Goal: Transaction & Acquisition: Obtain resource

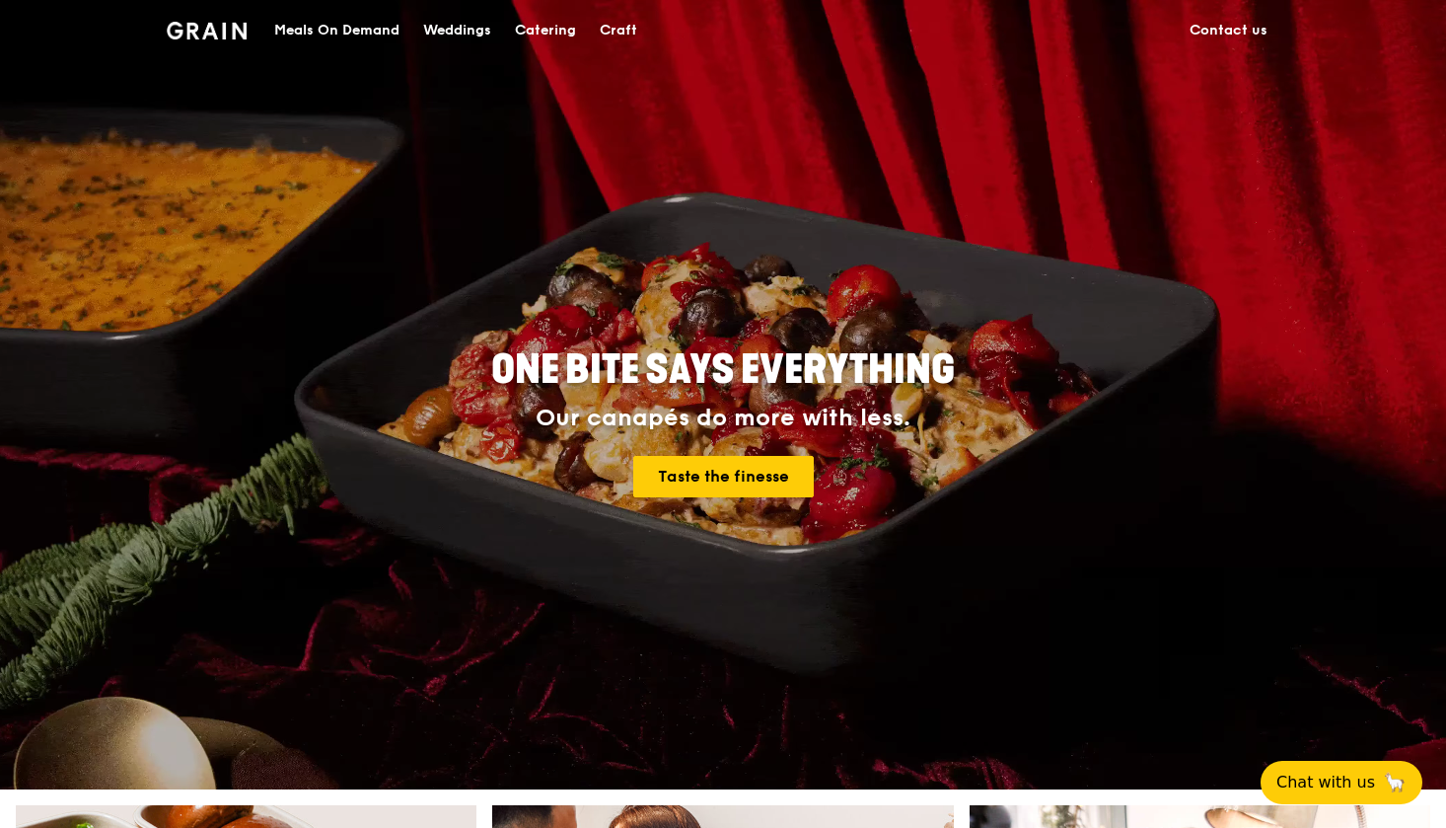
click at [379, 33] on div "Meals On Demand" at bounding box center [336, 30] width 125 height 59
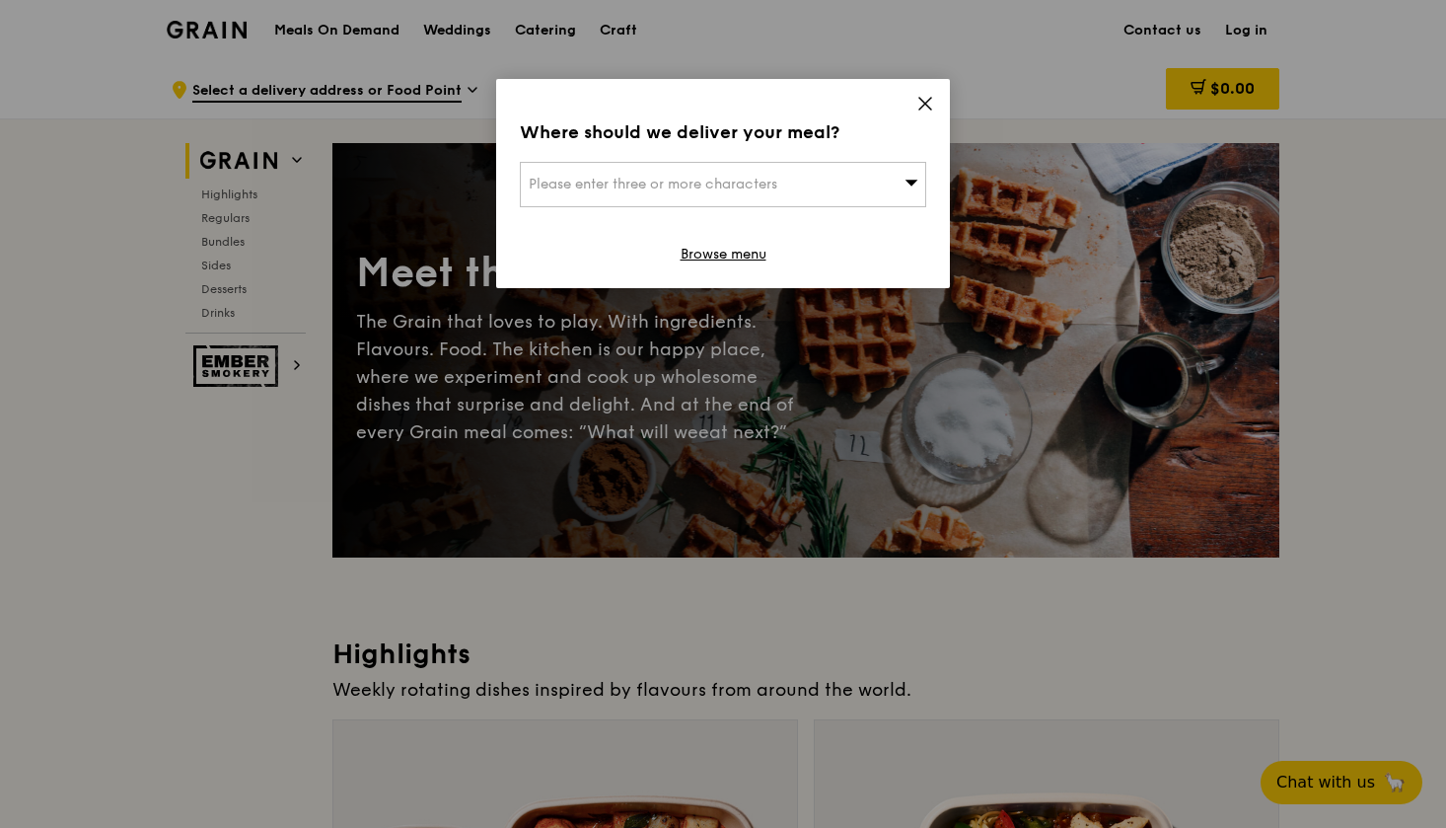
click at [928, 103] on icon at bounding box center [925, 104] width 18 height 18
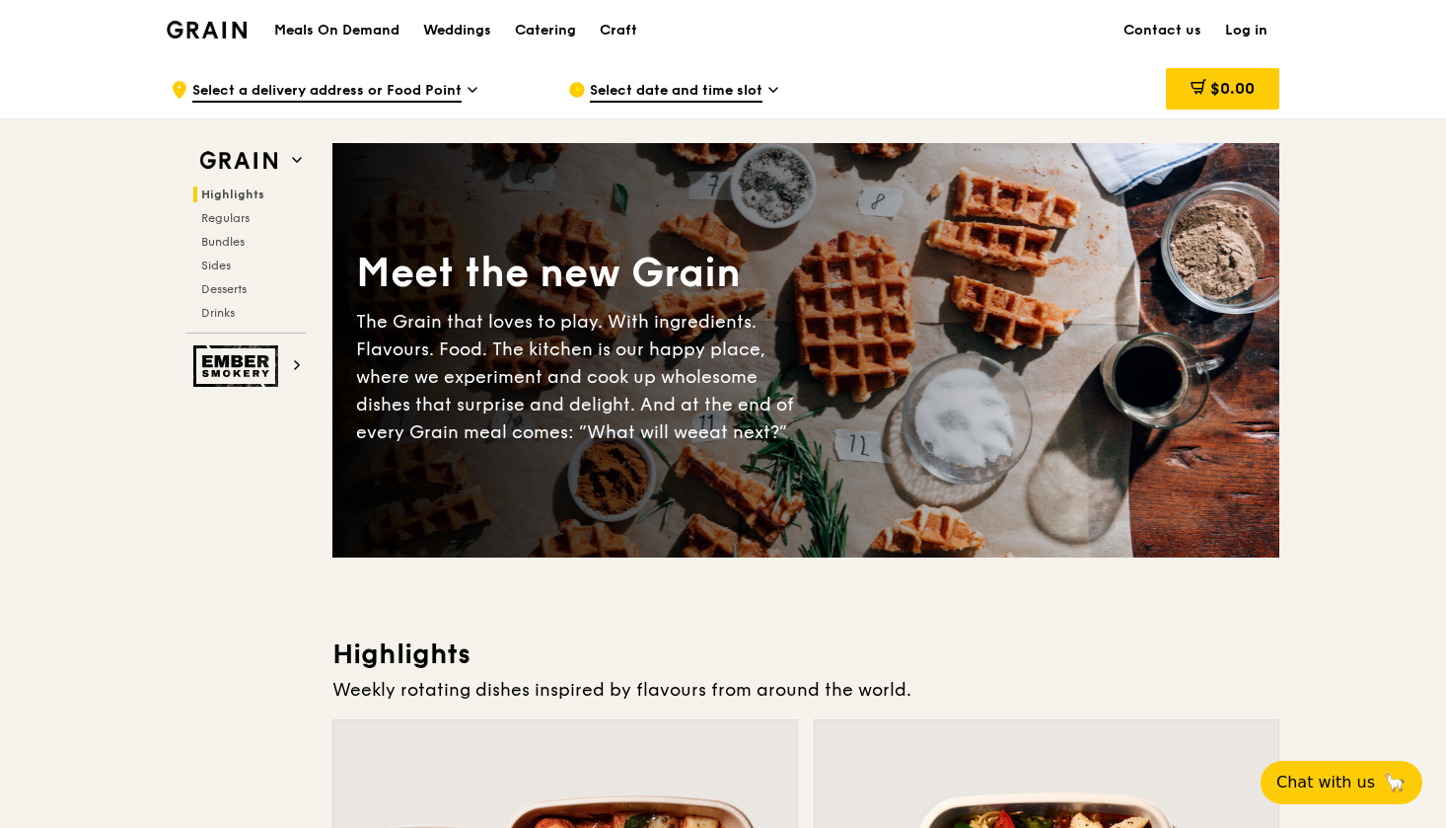
click at [231, 21] on img at bounding box center [207, 30] width 80 height 18
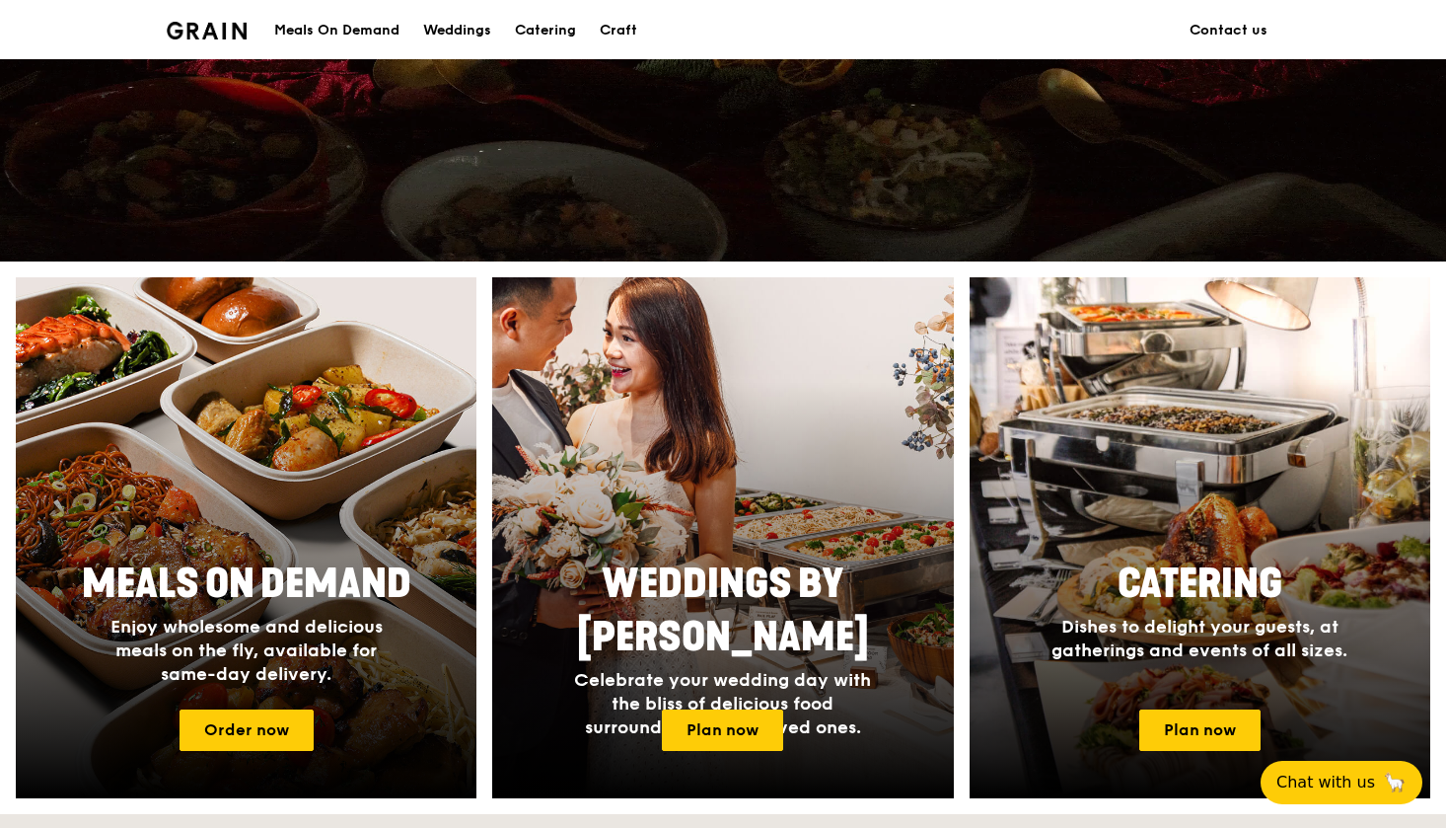
scroll to position [641, 0]
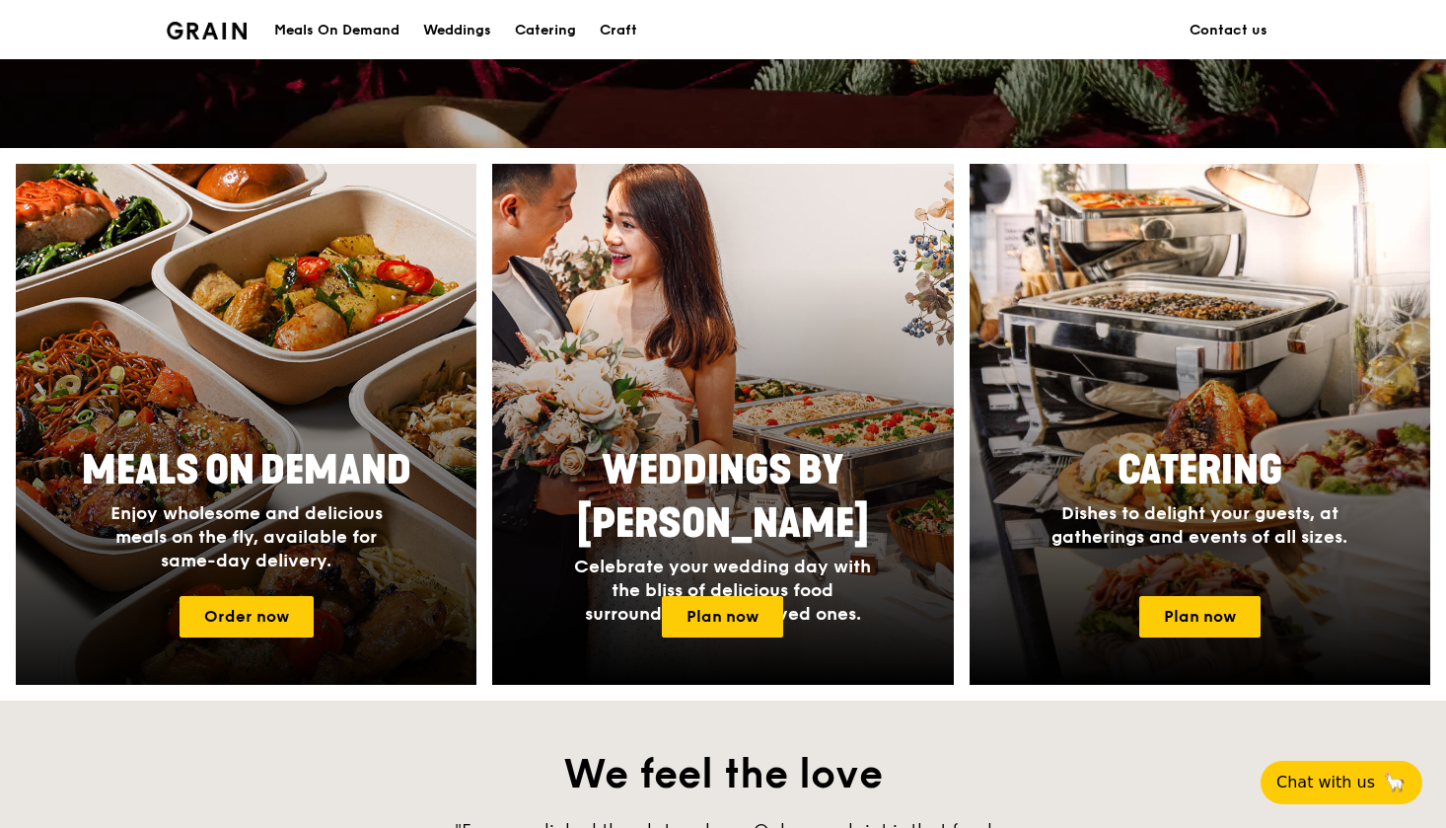
click at [326, 518] on span "Enjoy wholesome and delicious meals on the fly, available for same-day delivery." at bounding box center [246, 536] width 272 height 69
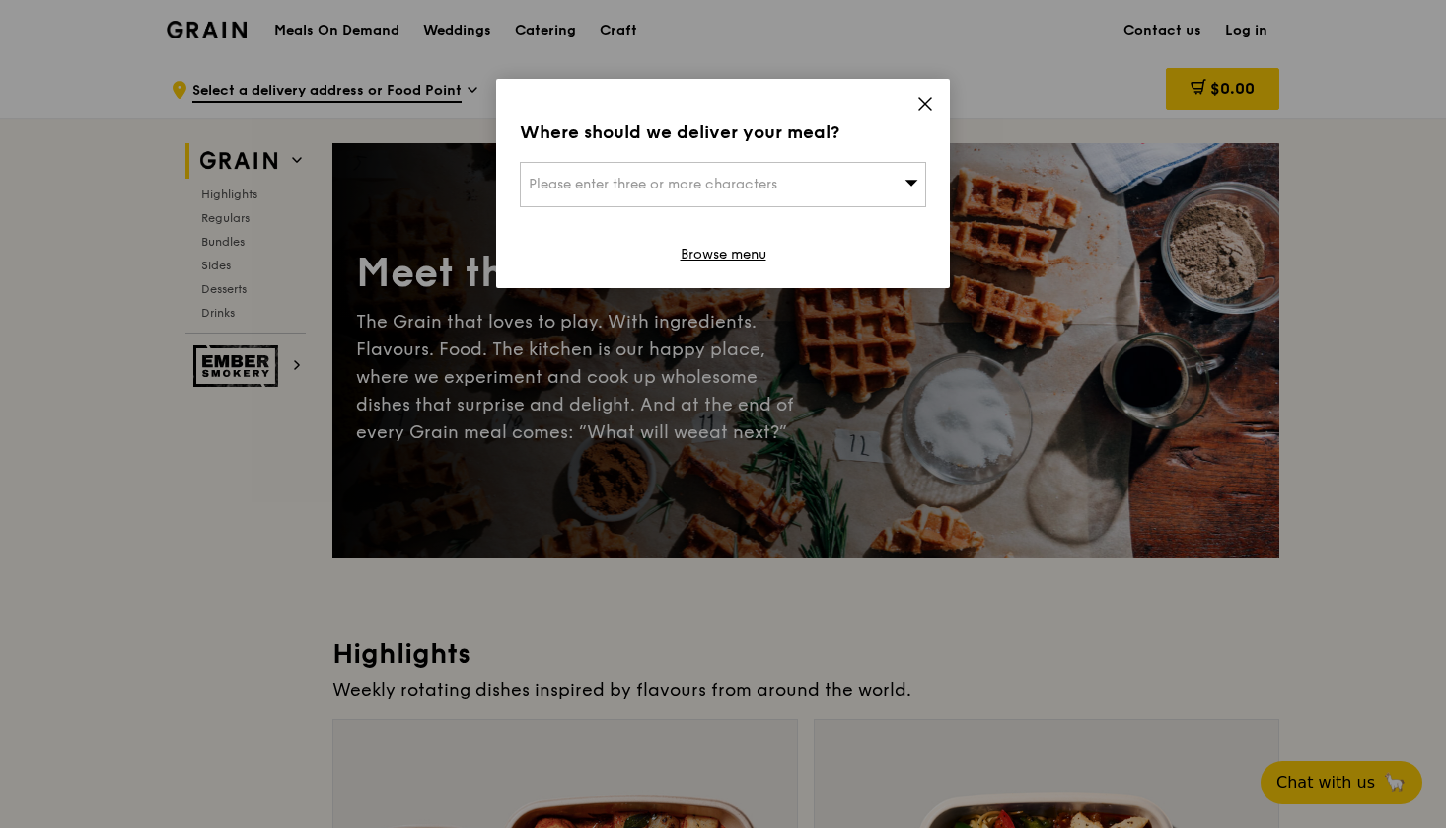
click at [806, 200] on div "Please enter three or more characters" at bounding box center [723, 184] width 406 height 45
type input "5"
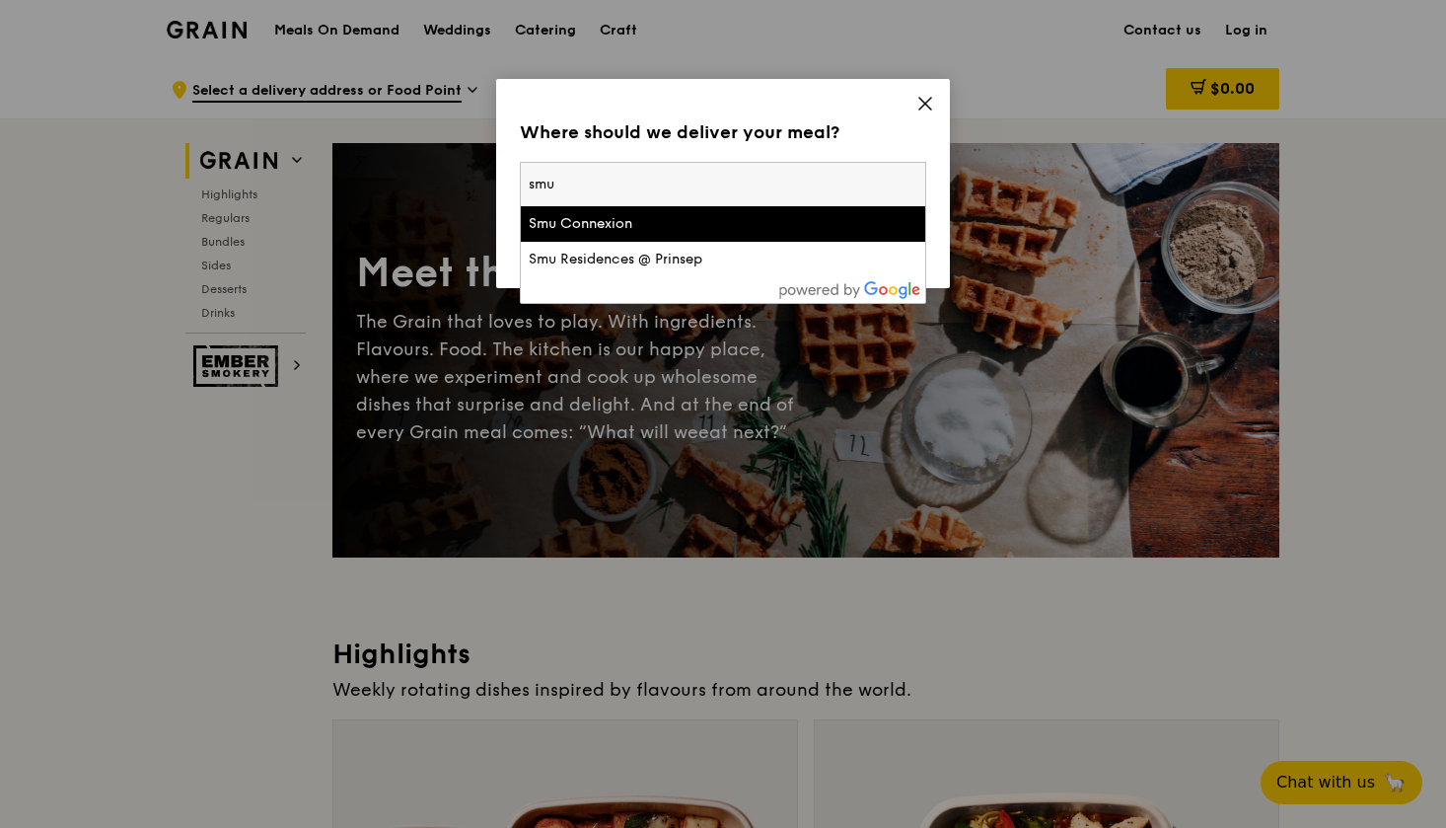
type input "smu"
click at [651, 218] on div "Smu Connexion" at bounding box center [675, 224] width 292 height 20
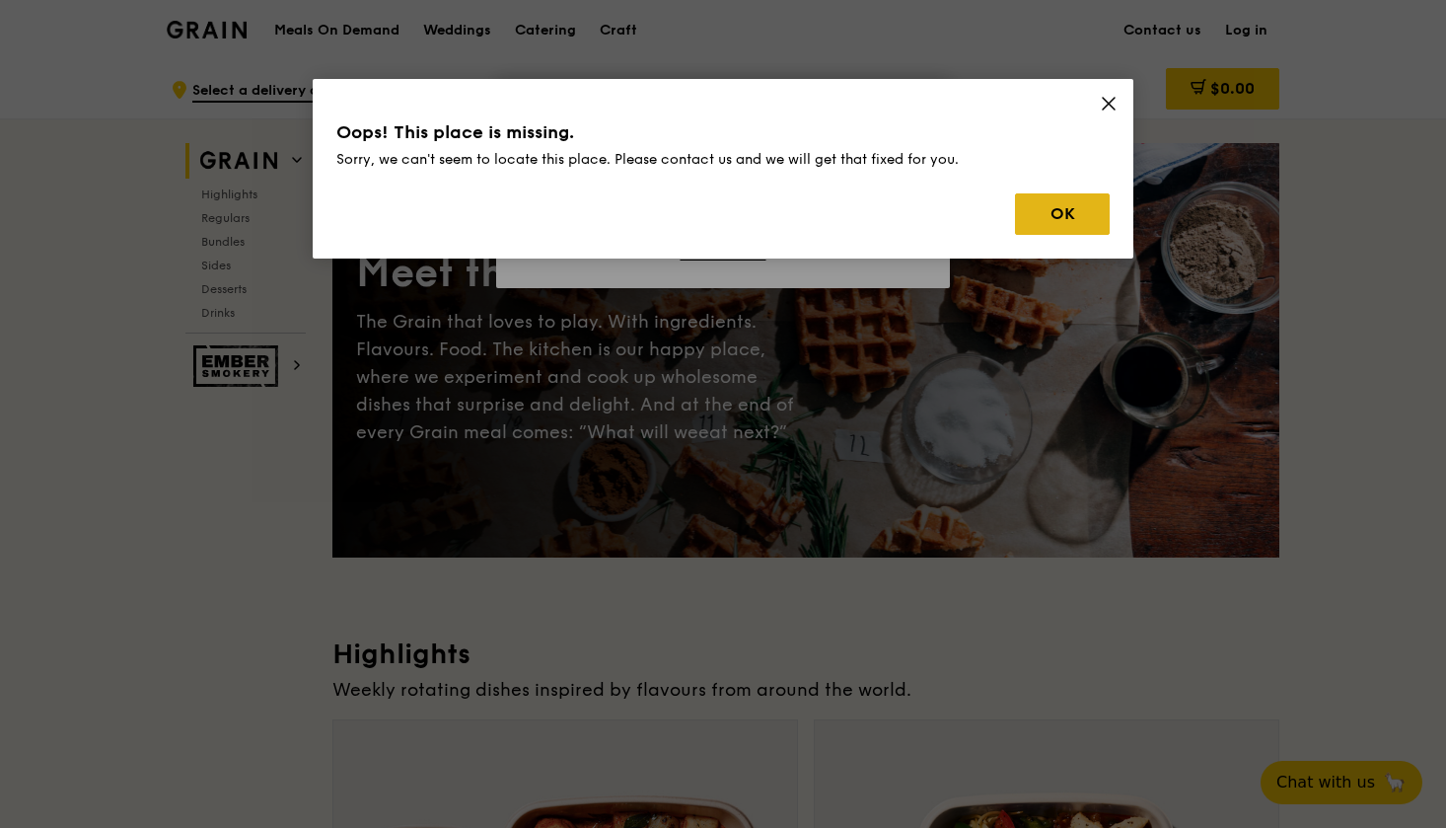
click at [1039, 208] on button "OK" at bounding box center [1062, 213] width 95 height 41
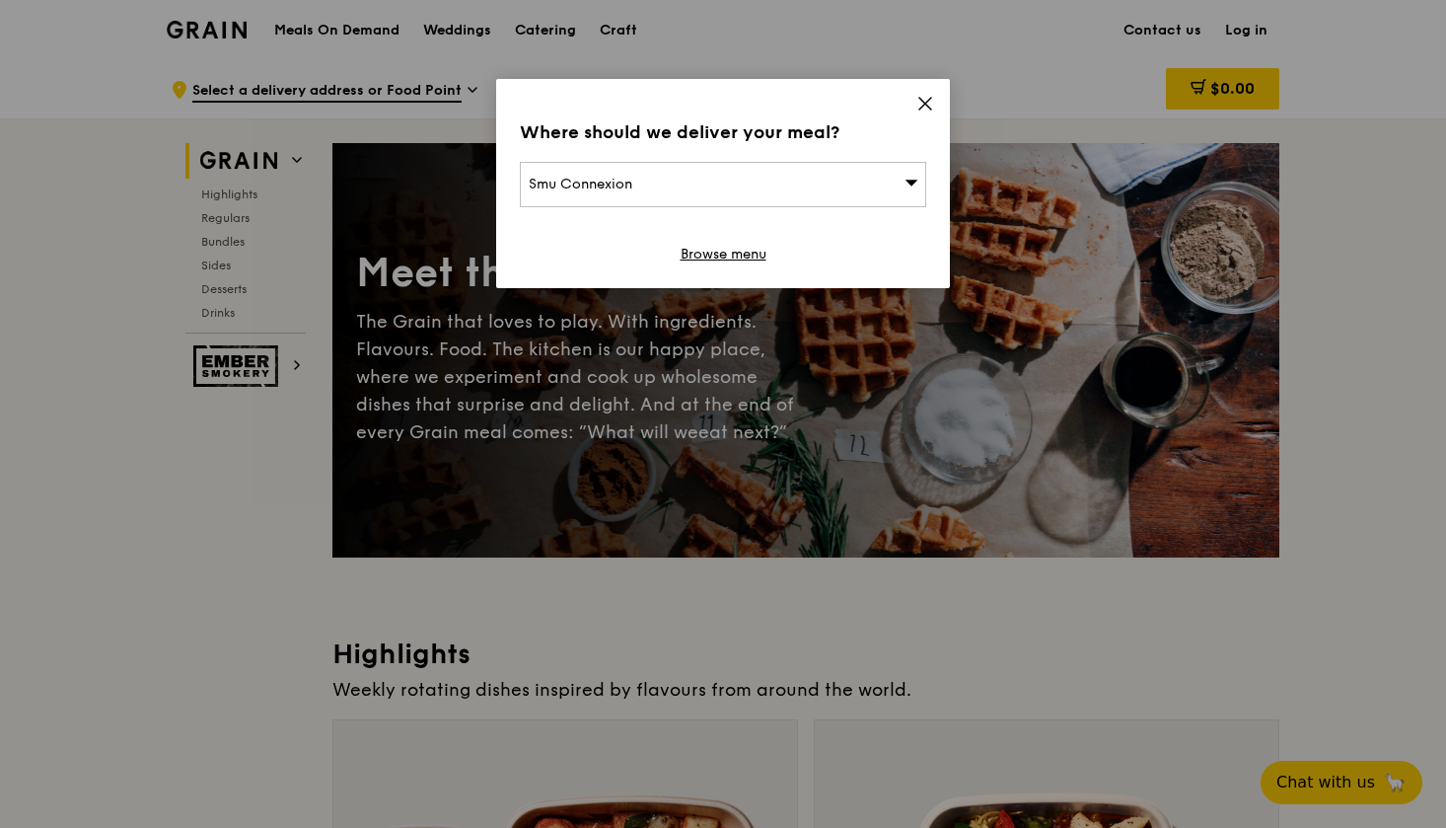
click at [939, 112] on div "Where should we deliver your meal? Smu Connexion Browse menu" at bounding box center [723, 183] width 454 height 209
click at [921, 103] on icon at bounding box center [925, 104] width 18 height 18
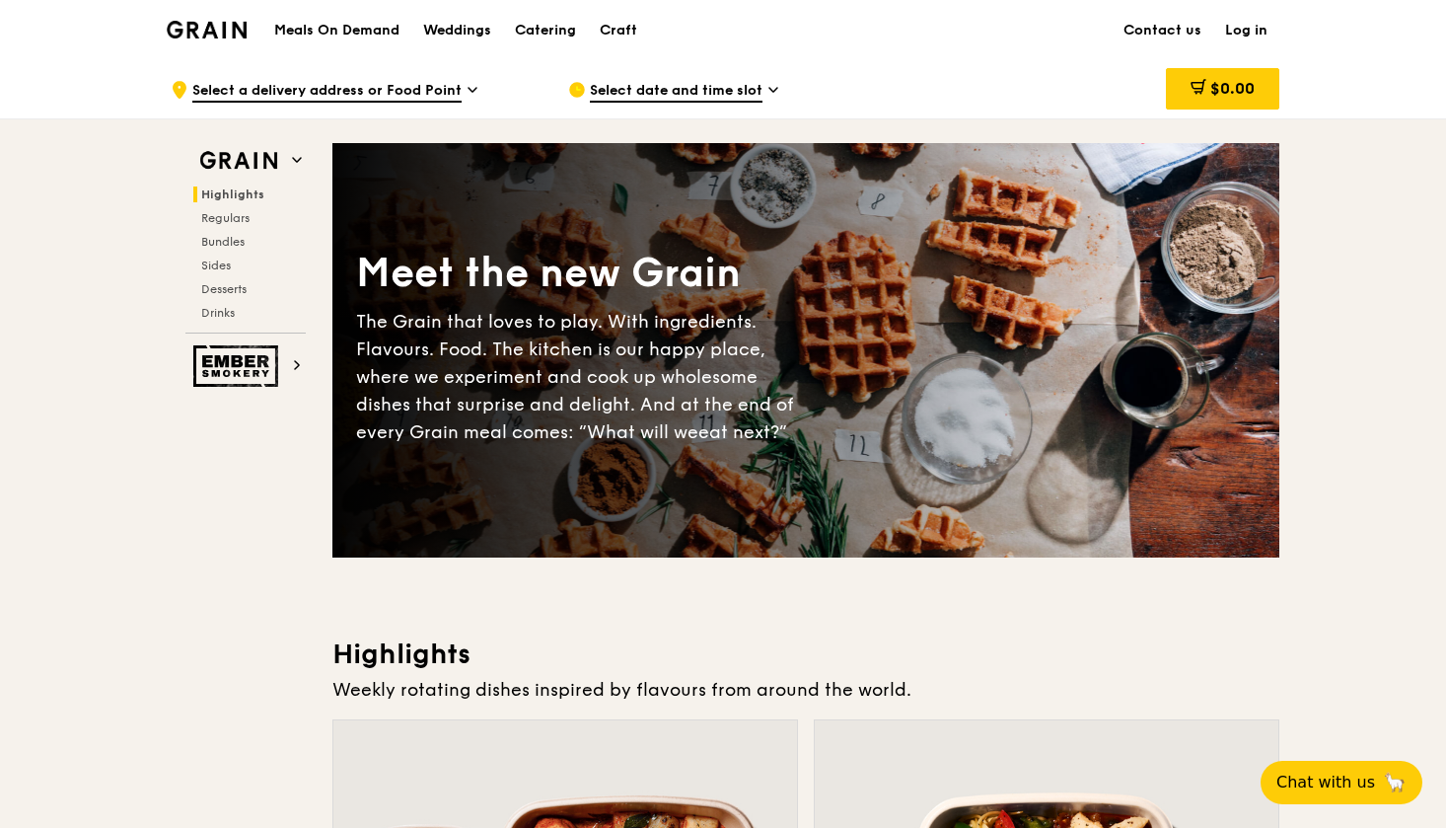
click at [194, 36] on img at bounding box center [207, 30] width 80 height 18
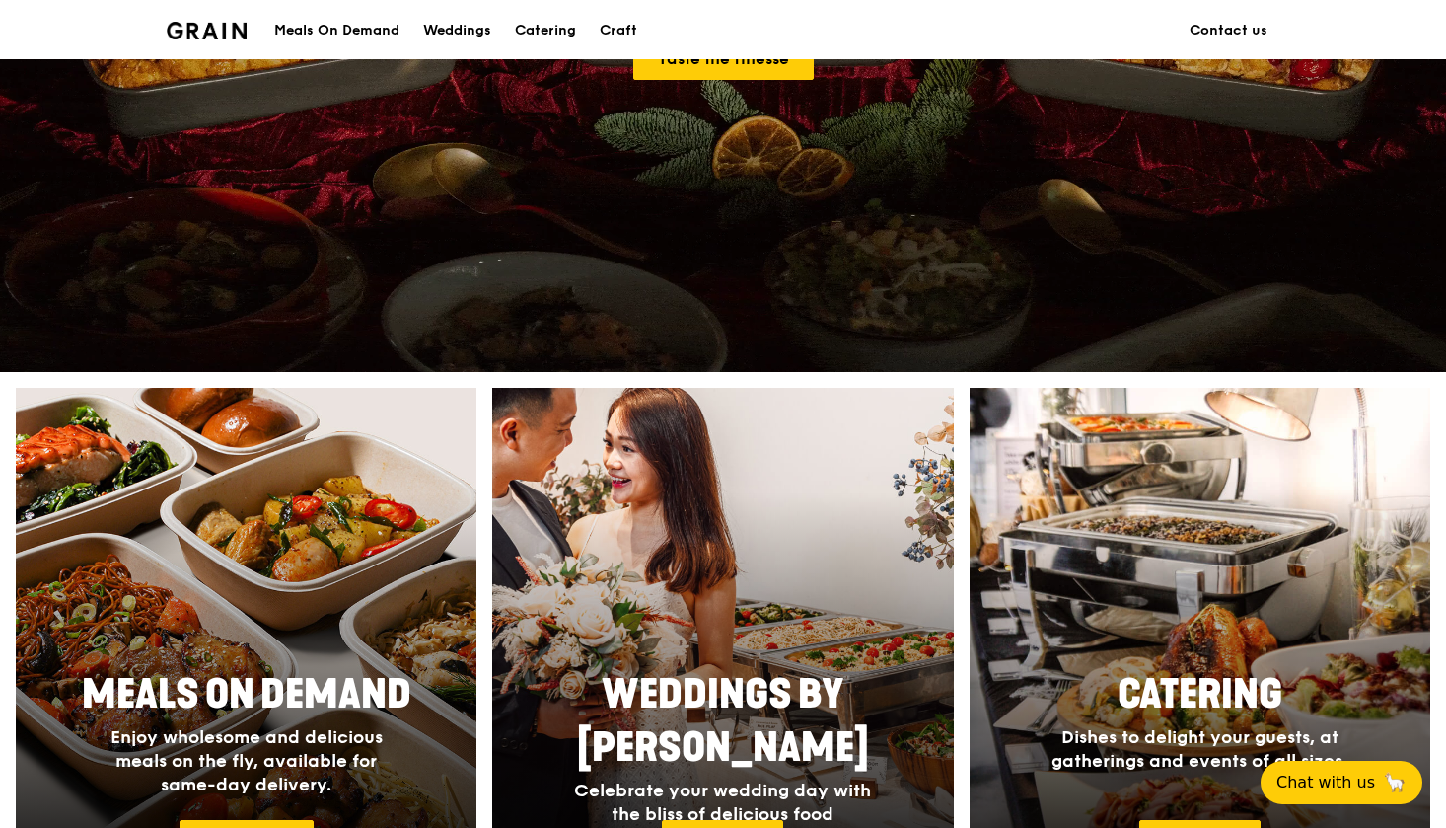
scroll to position [714, 0]
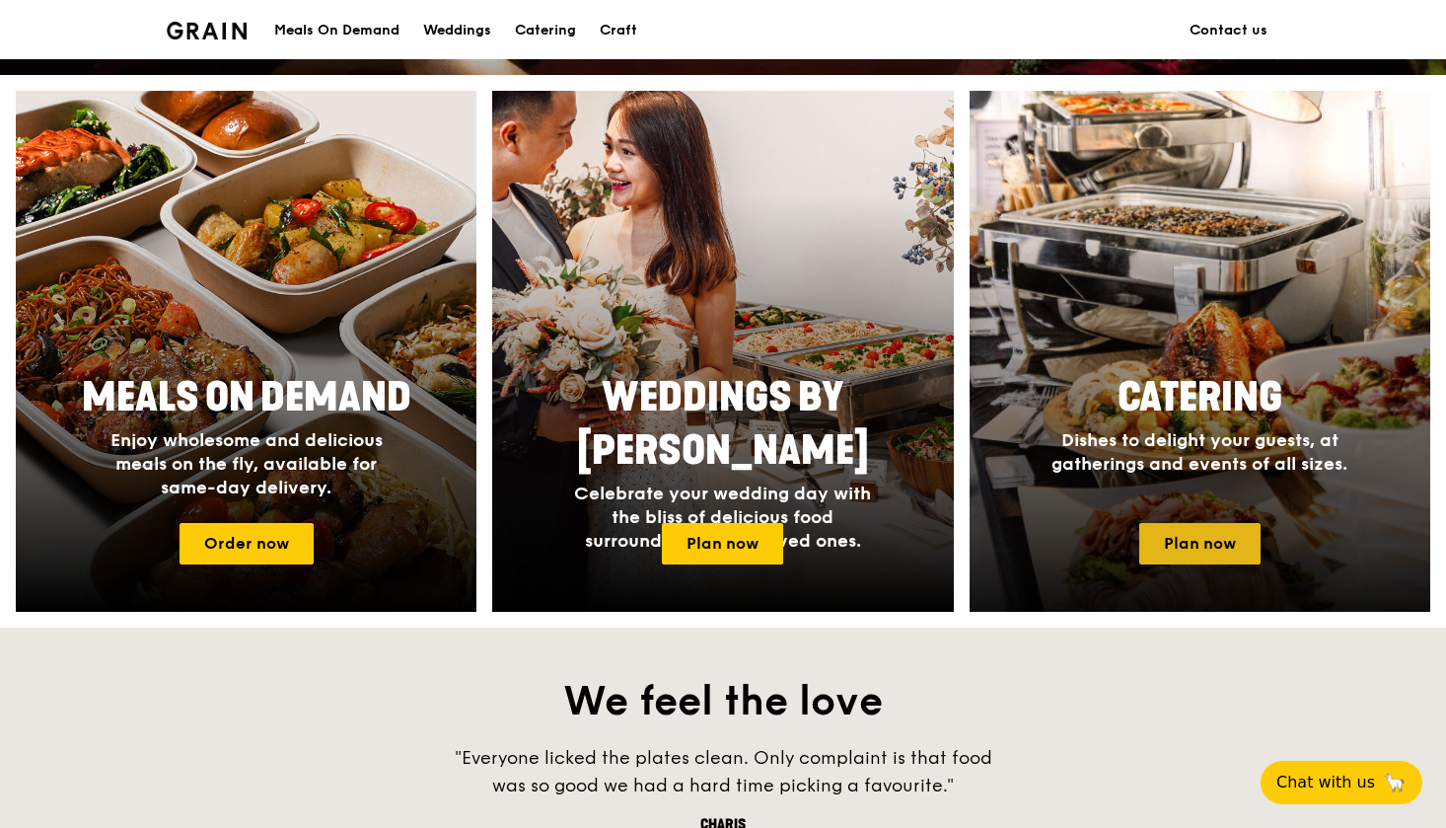
click at [1179, 559] on link "Plan now" at bounding box center [1199, 543] width 121 height 41
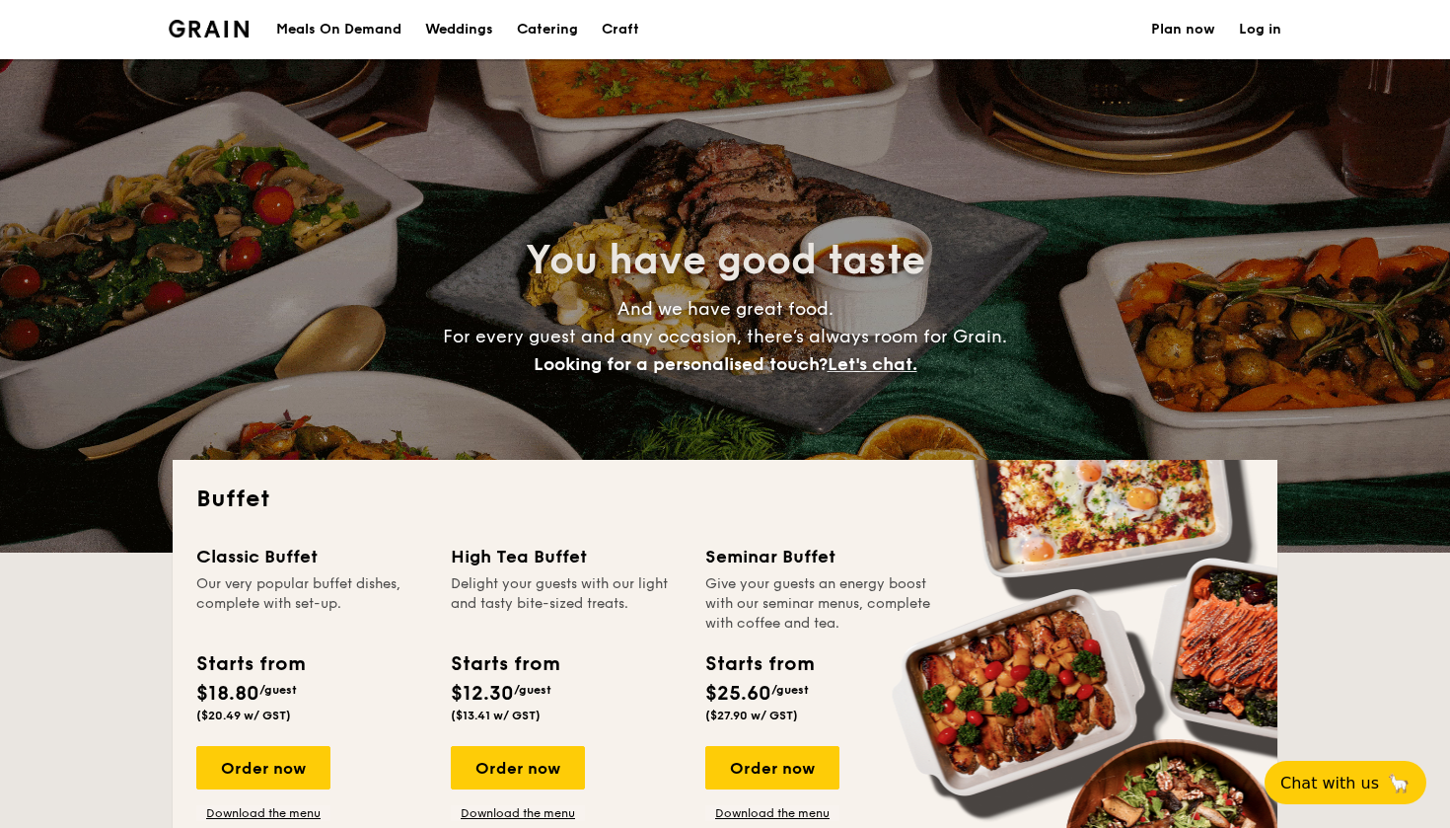
select select
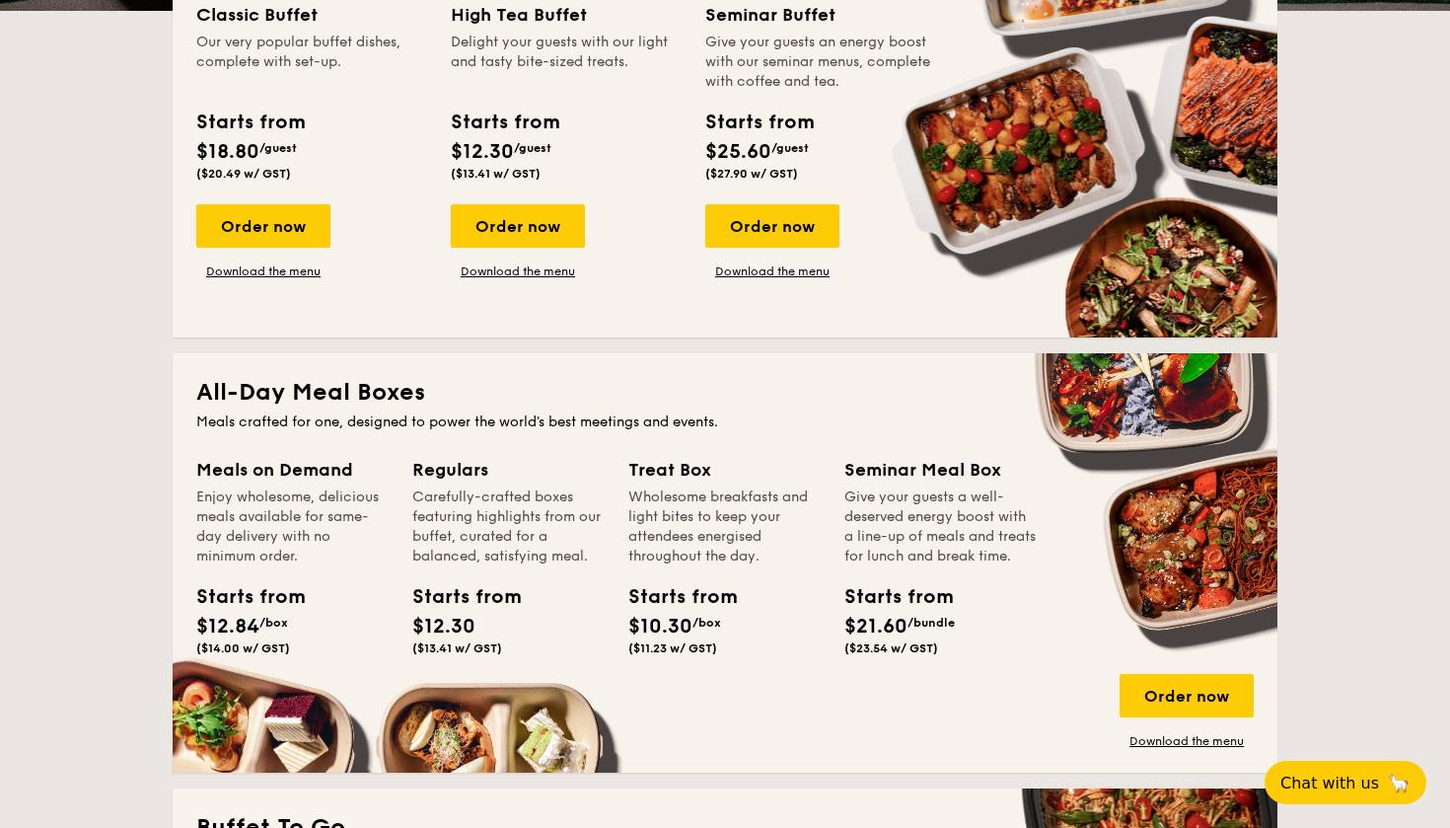
scroll to position [598, 0]
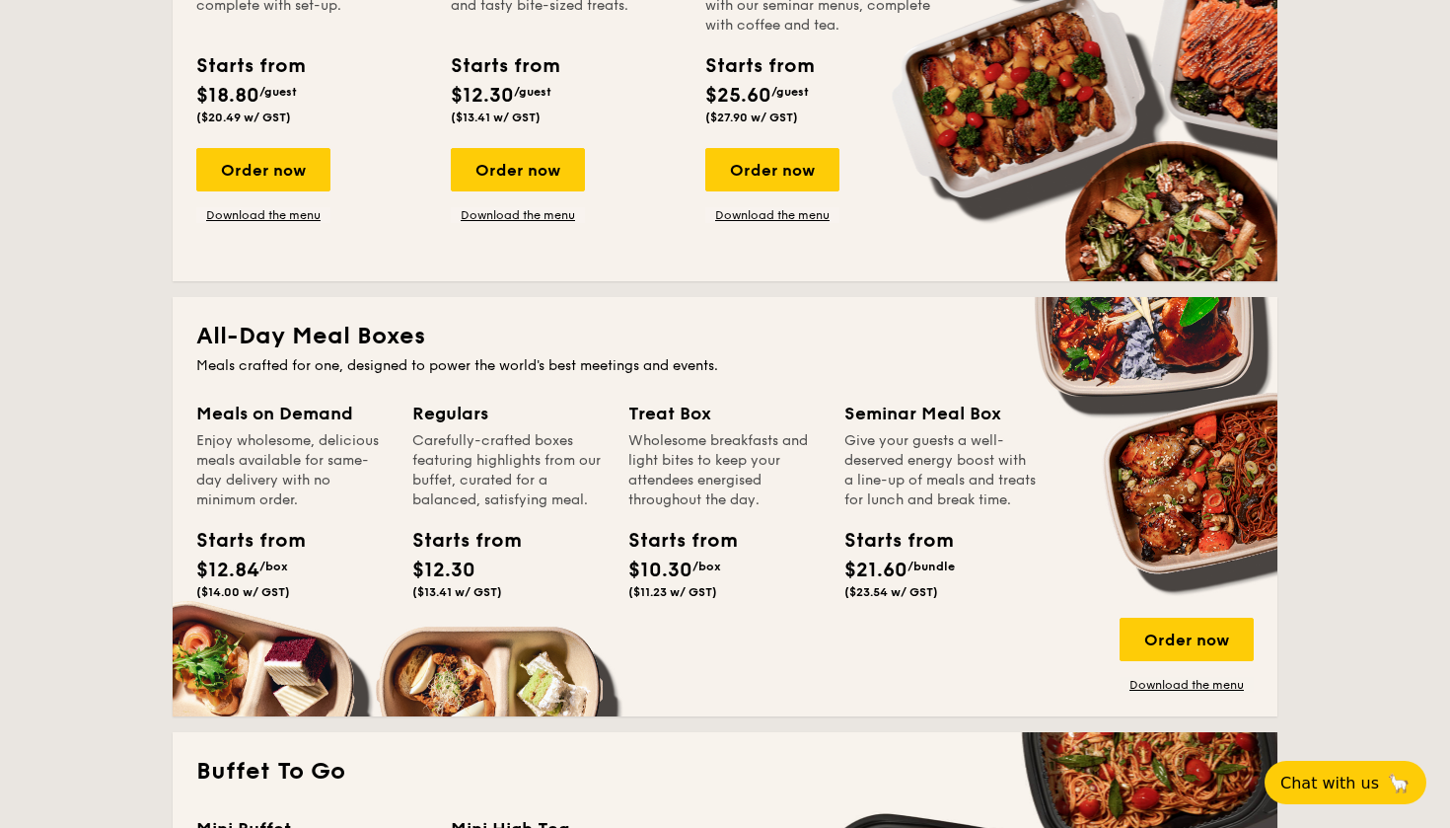
click at [229, 541] on div "Starts from" at bounding box center [240, 541] width 89 height 30
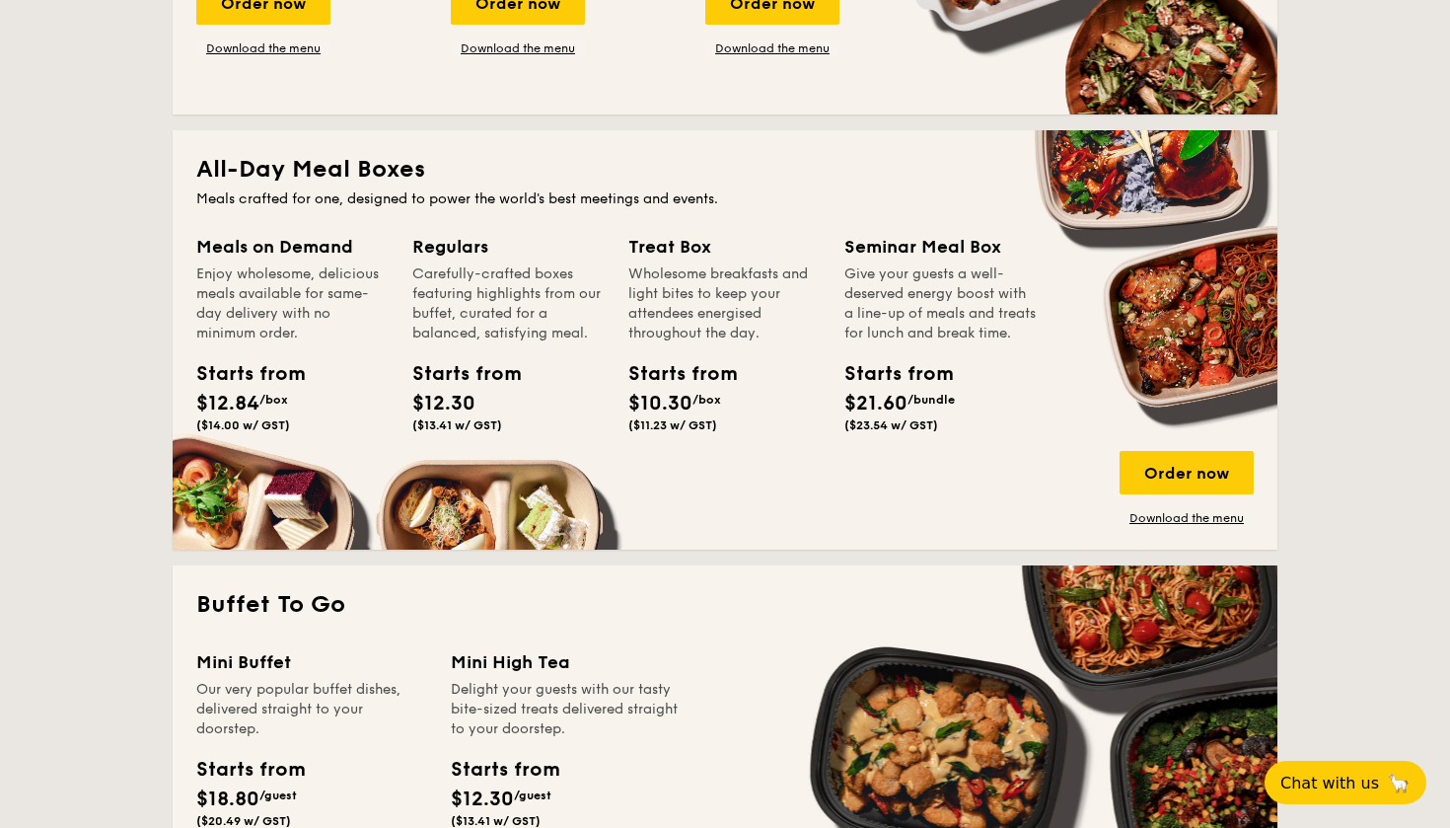
scroll to position [771, 0]
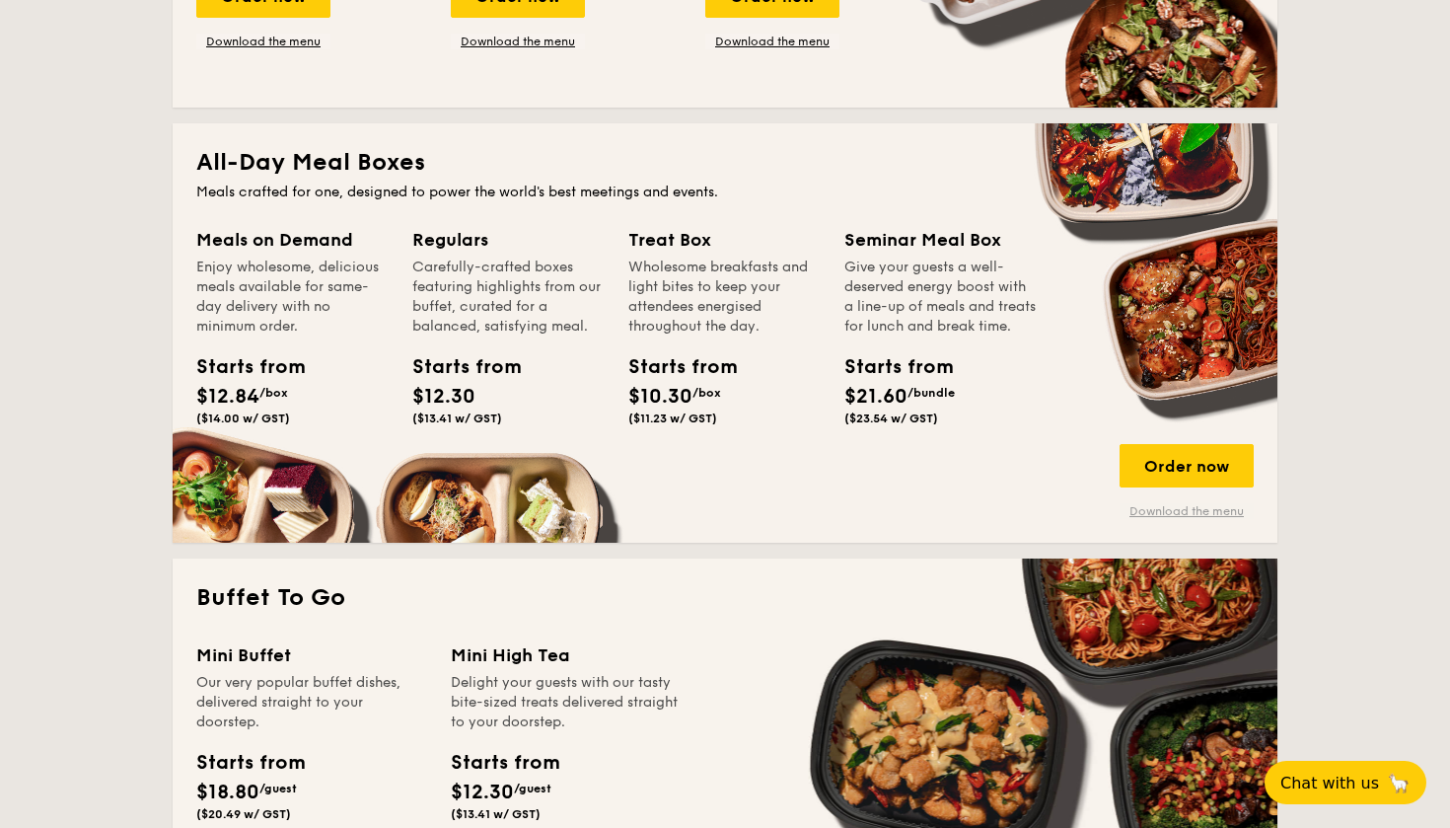
click at [1191, 508] on link "Download the menu" at bounding box center [1187, 511] width 134 height 16
